Goal: Information Seeking & Learning: Learn about a topic

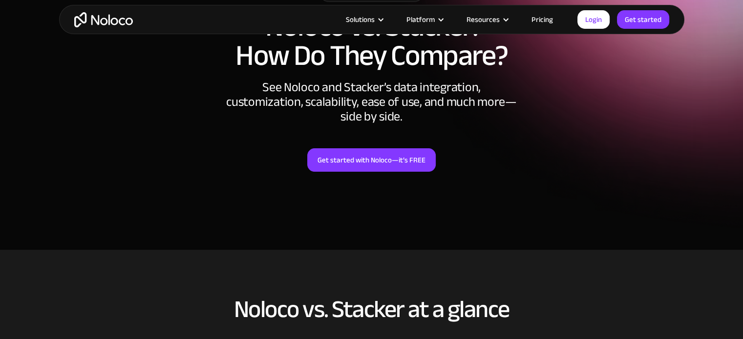
scroll to position [98, 0]
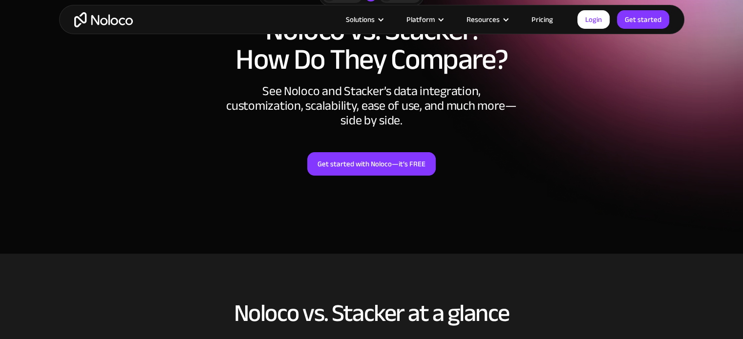
click at [115, 19] on img "home" at bounding box center [103, 19] width 59 height 15
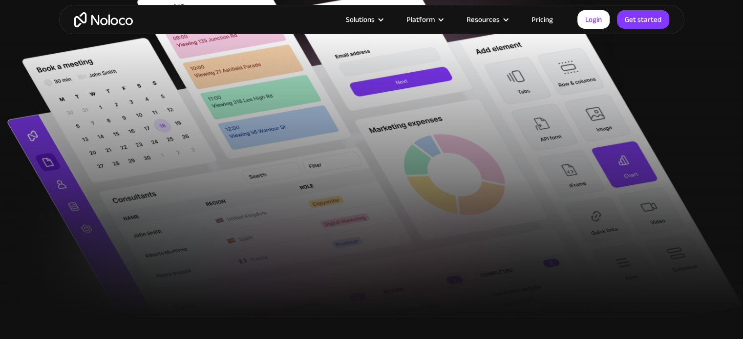
scroll to position [439, 0]
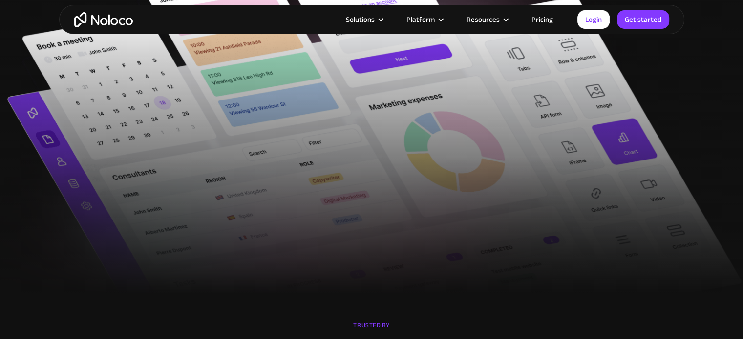
click at [543, 17] on link "Pricing" at bounding box center [542, 19] width 46 height 13
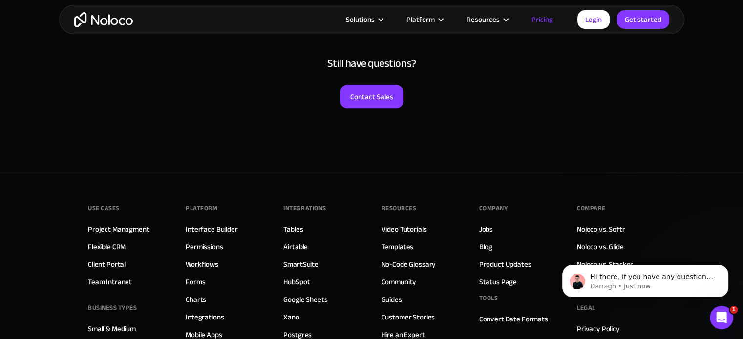
scroll to position [4834, 0]
